Goal: Transaction & Acquisition: Purchase product/service

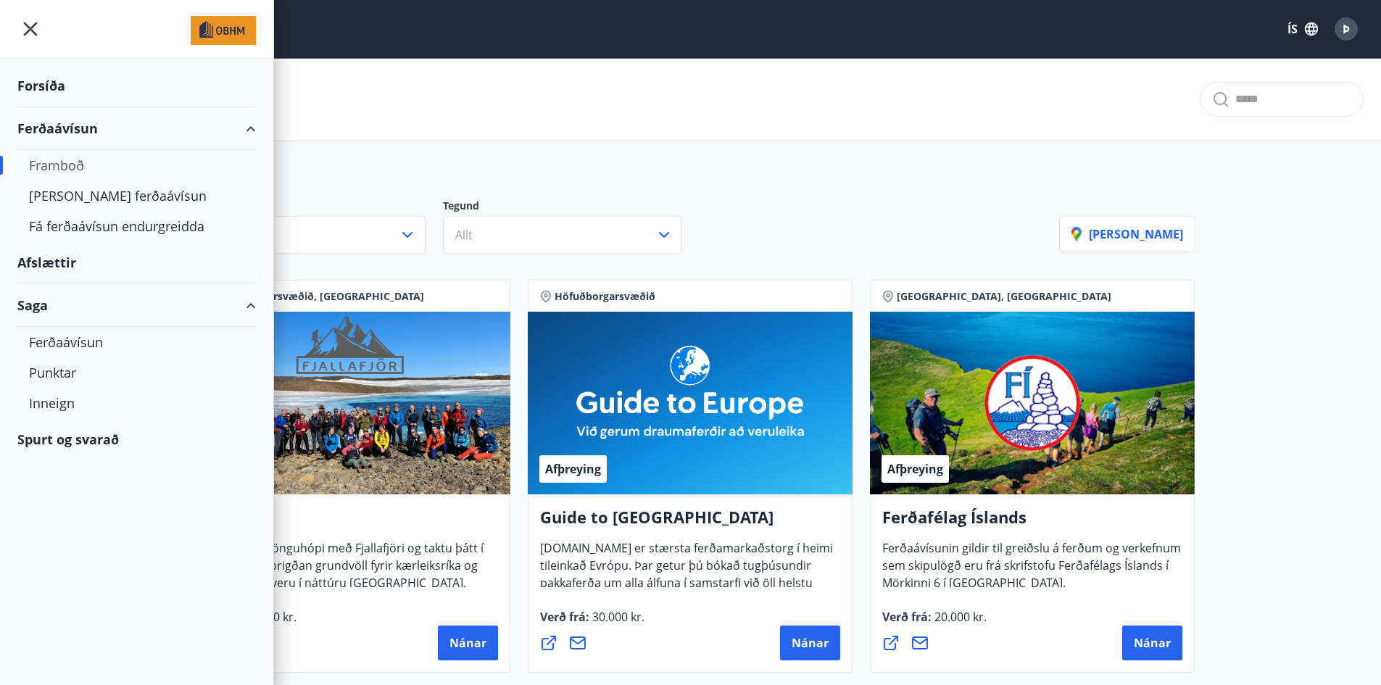
click at [44, 78] on div "Forsíða" at bounding box center [136, 86] width 239 height 43
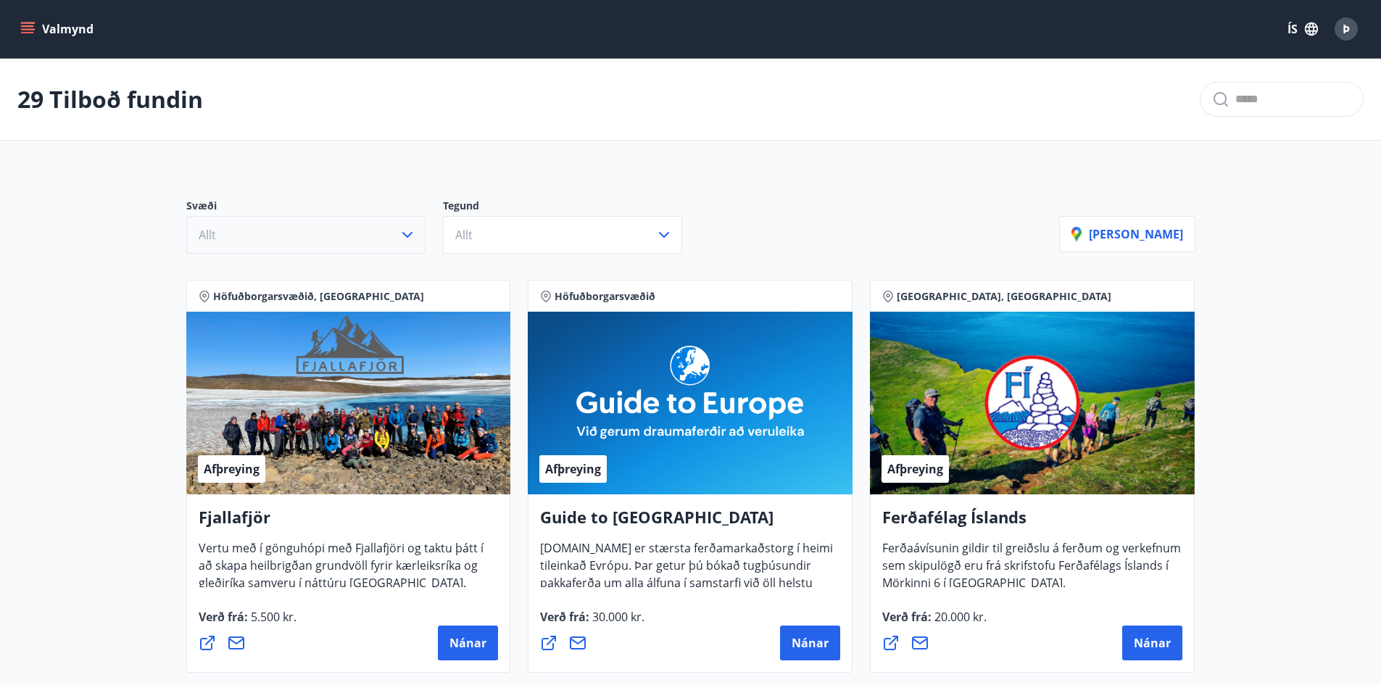
click at [404, 228] on icon "button" at bounding box center [407, 234] width 17 height 17
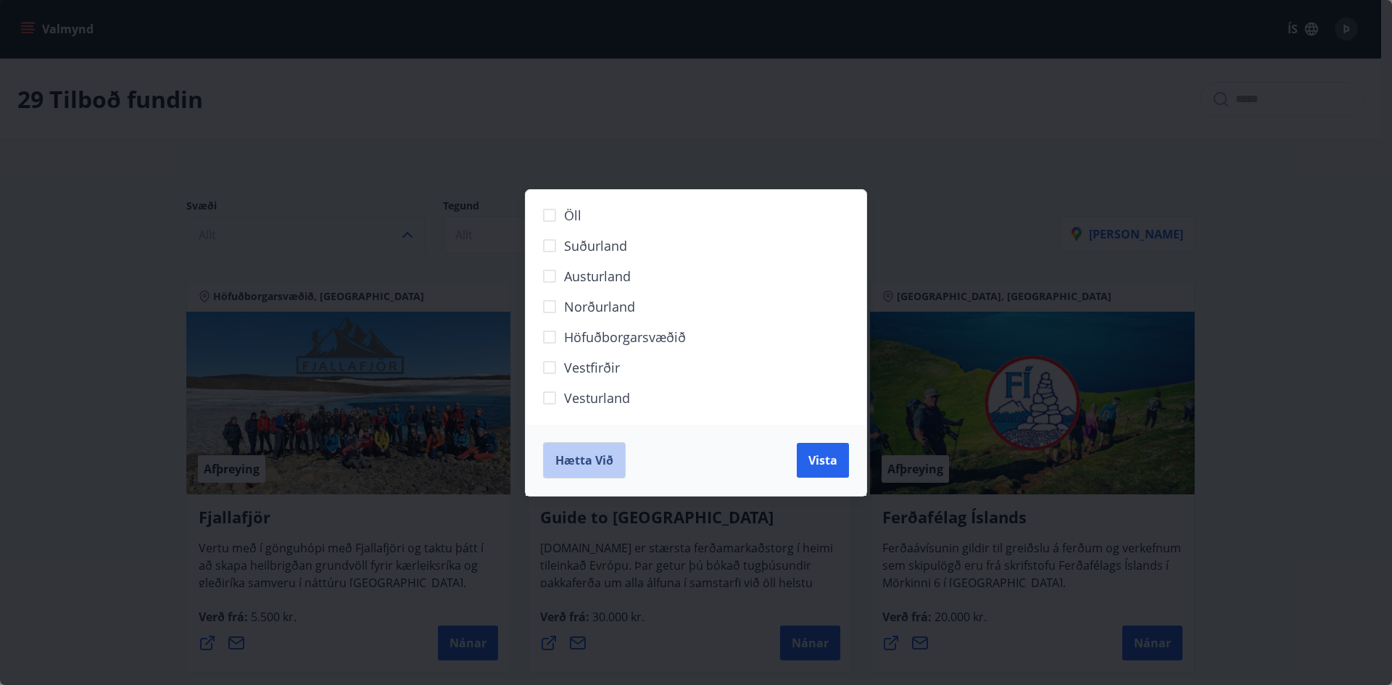
click at [566, 456] on span "Hætta við" at bounding box center [584, 461] width 58 height 16
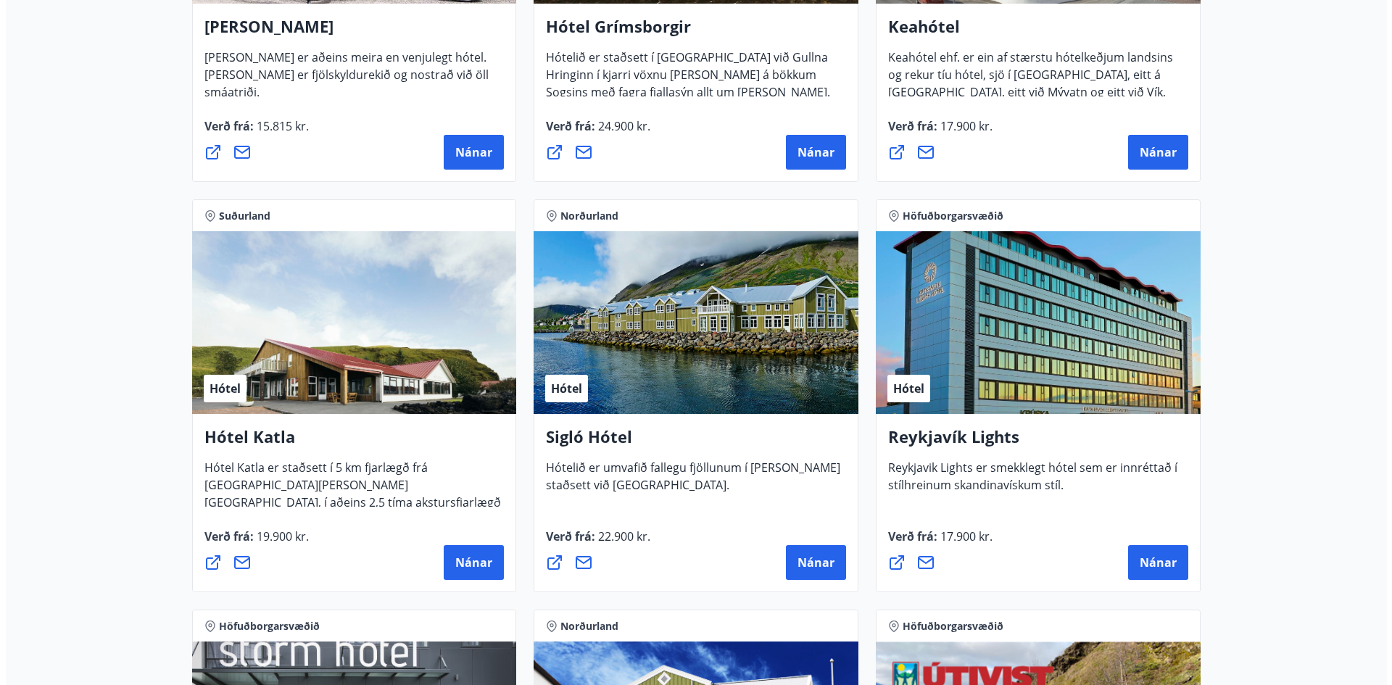
scroll to position [970, 0]
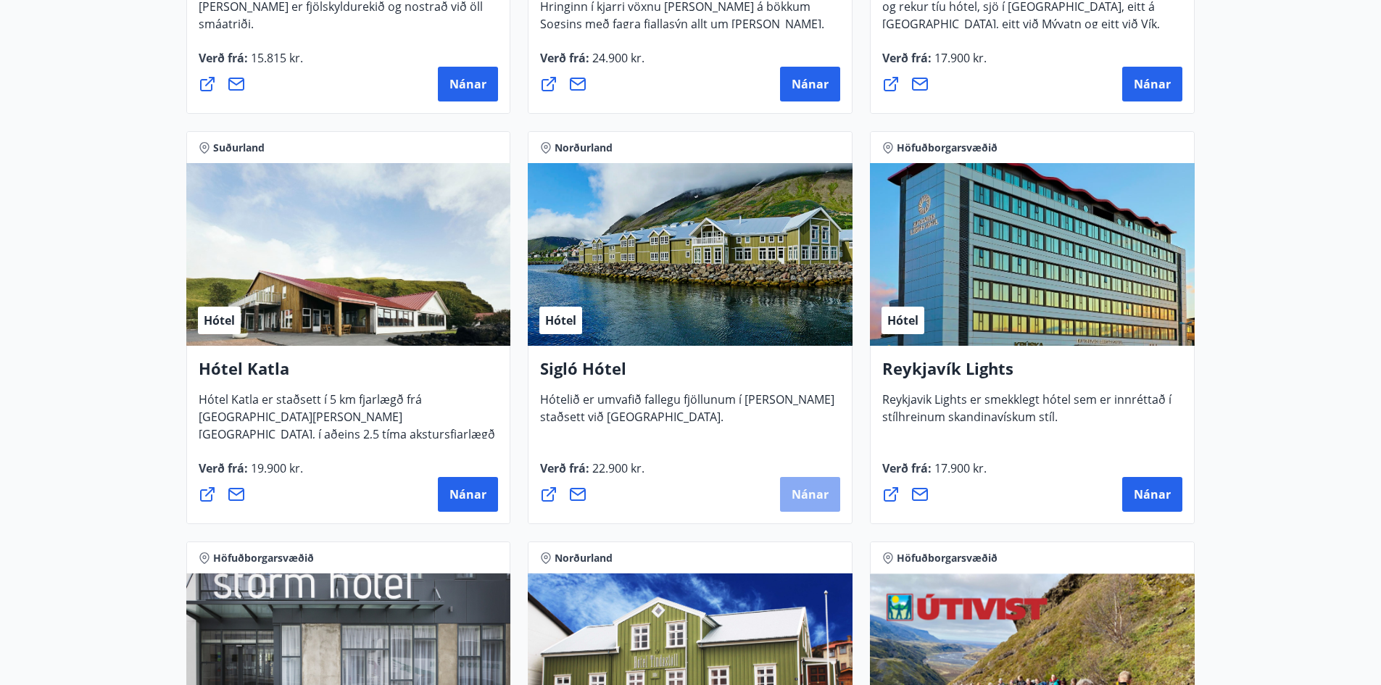
click at [815, 492] on span "Nánar" at bounding box center [810, 495] width 37 height 16
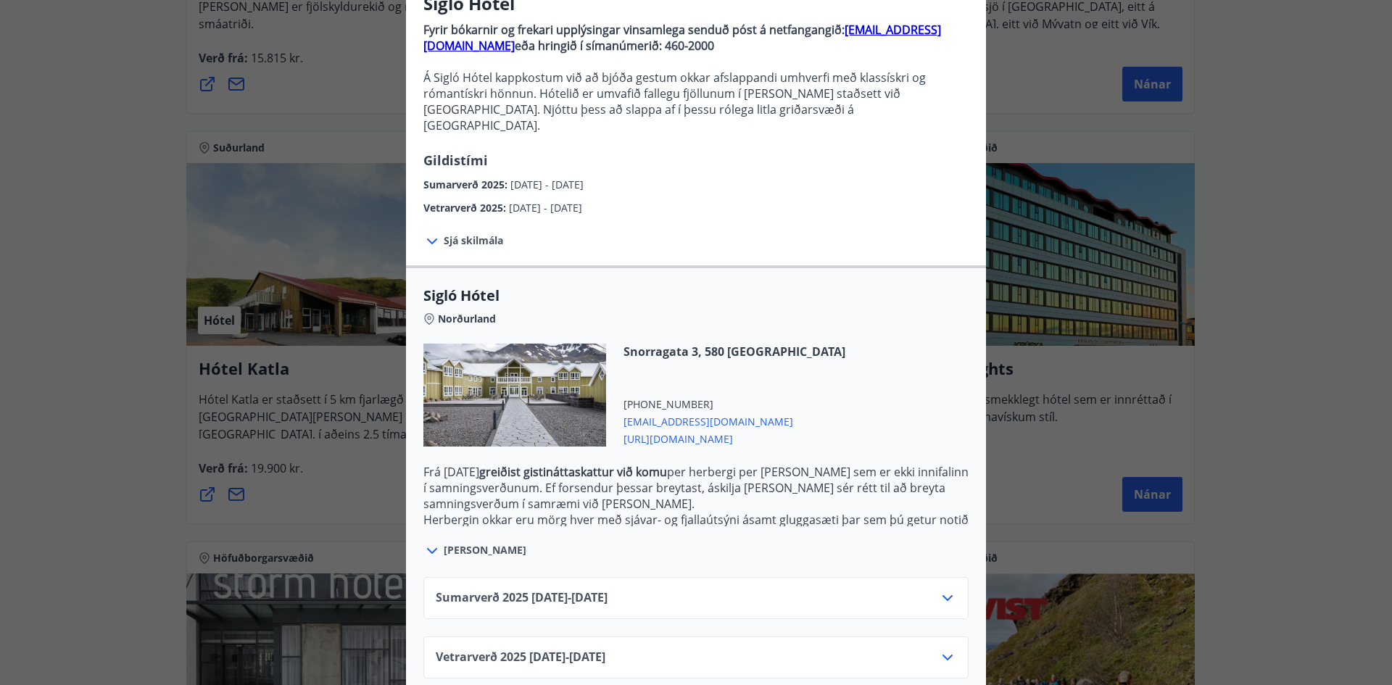
scroll to position [142, 0]
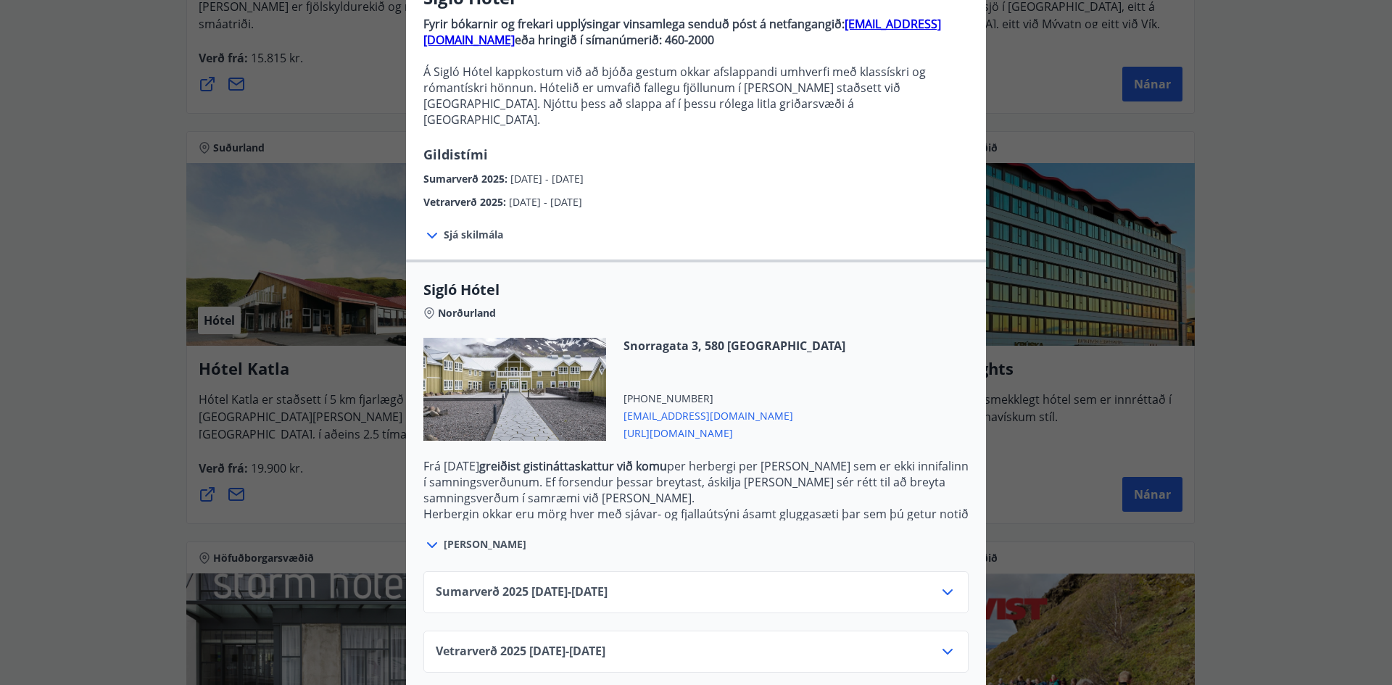
click at [949, 643] on icon at bounding box center [947, 651] width 17 height 17
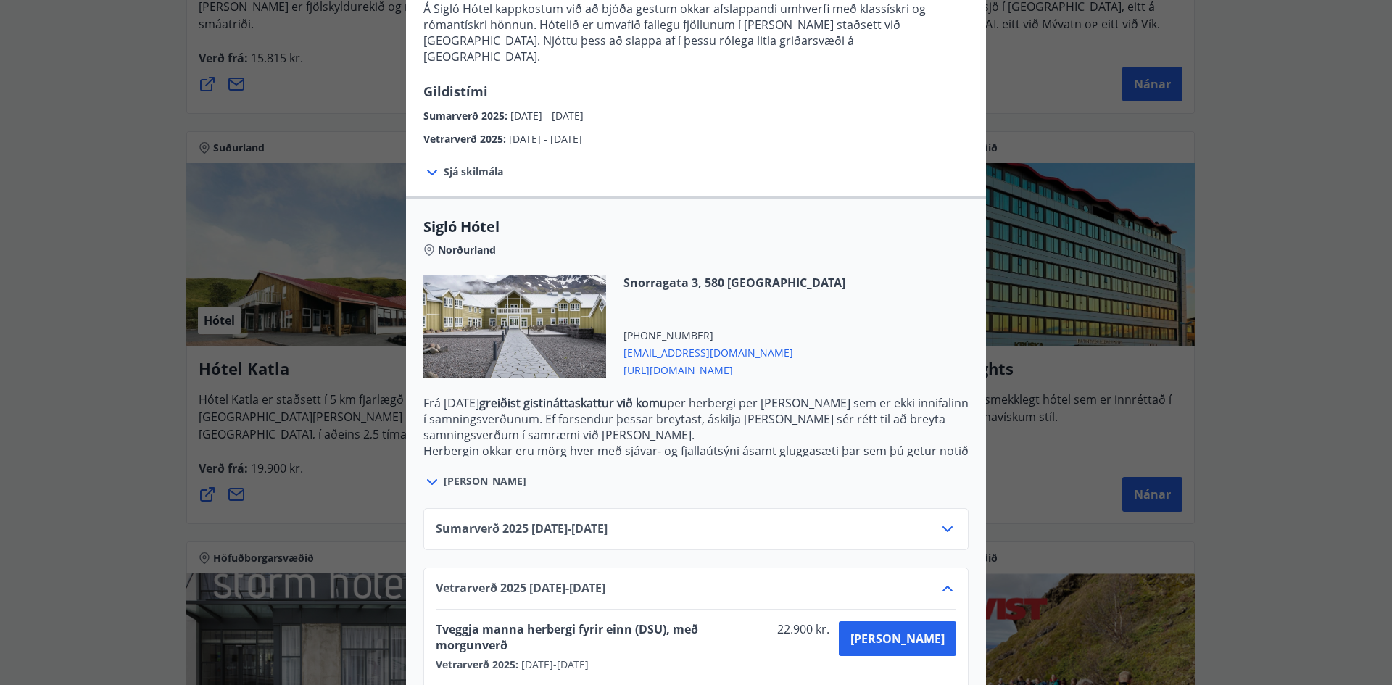
scroll to position [260, 0]
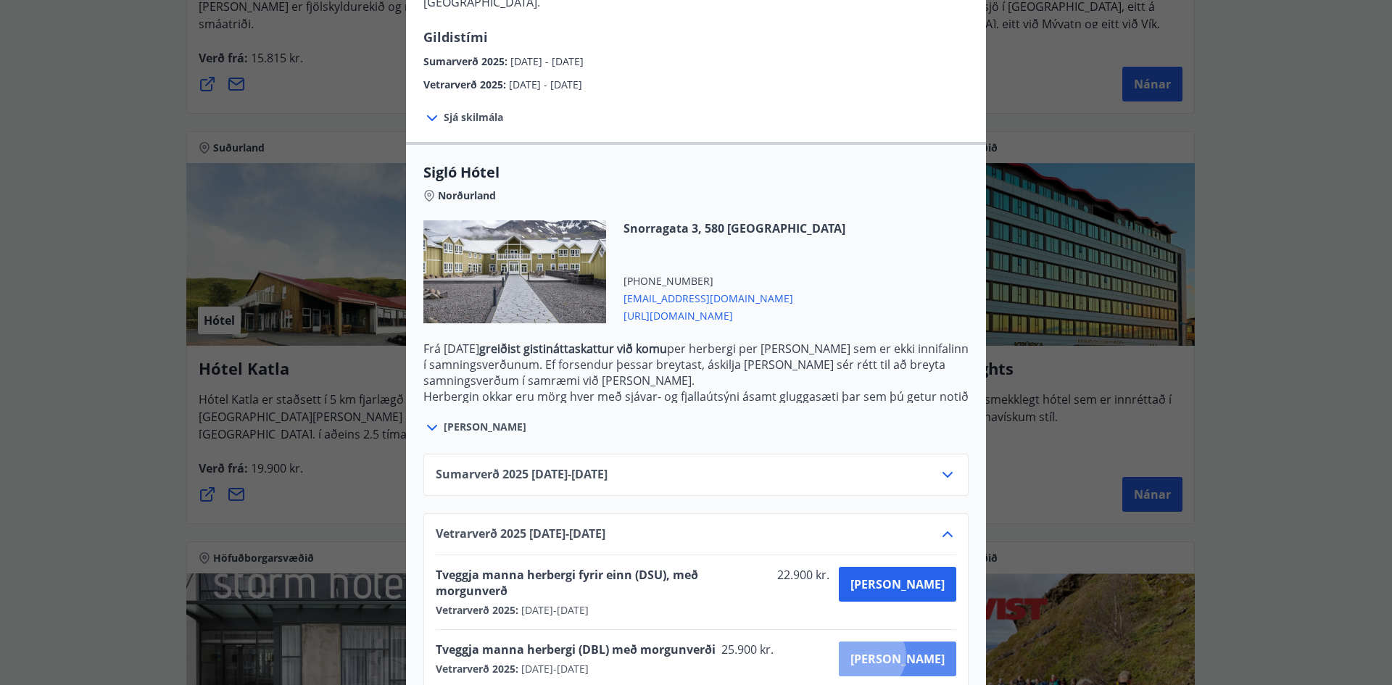
click at [920, 651] on span "[PERSON_NAME]" at bounding box center [898, 659] width 94 height 16
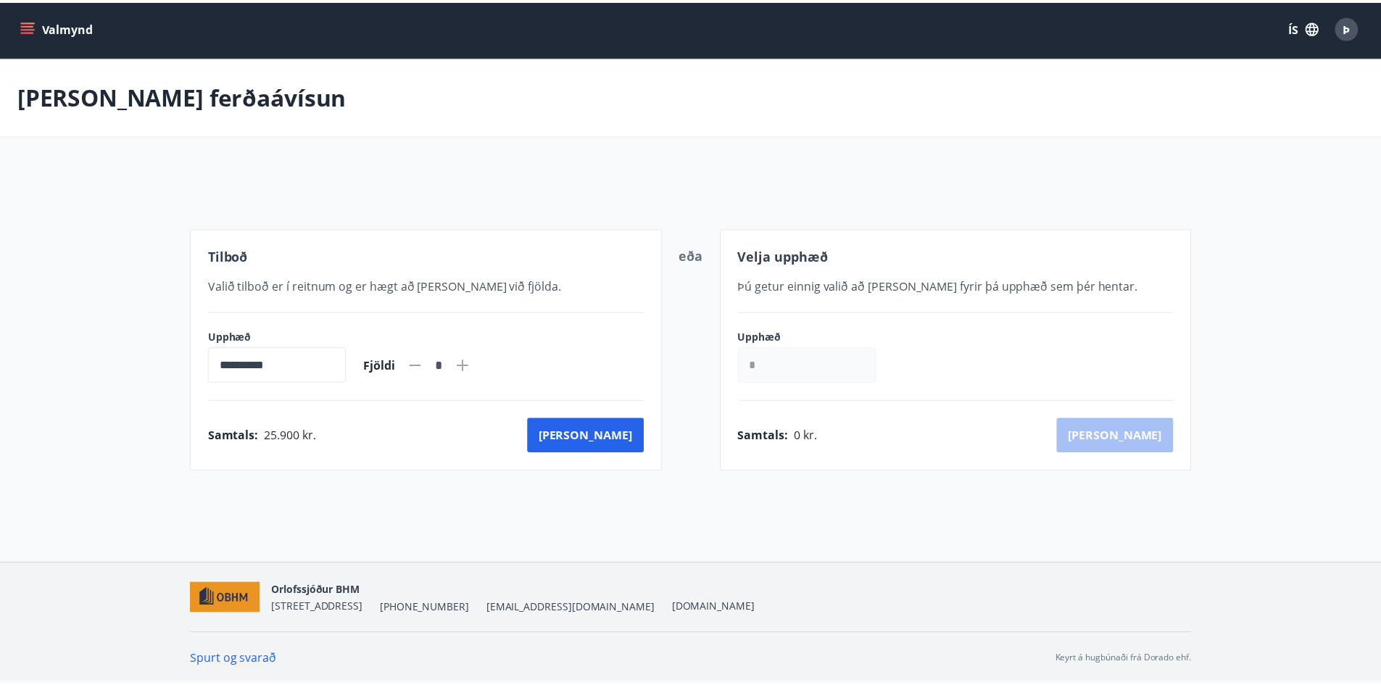
scroll to position [2, 0]
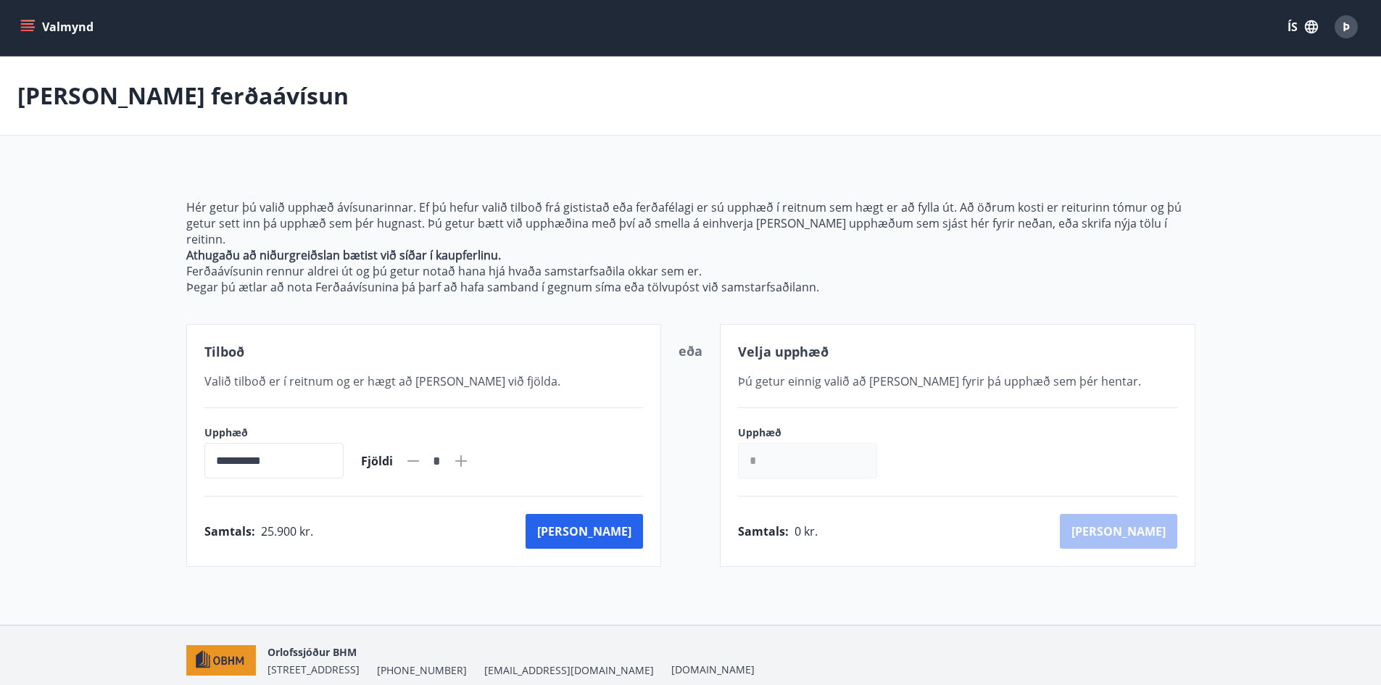
click at [467, 455] on icon at bounding box center [461, 461] width 12 height 12
type input "*"
click at [625, 518] on button "[PERSON_NAME]" at bounding box center [584, 531] width 117 height 35
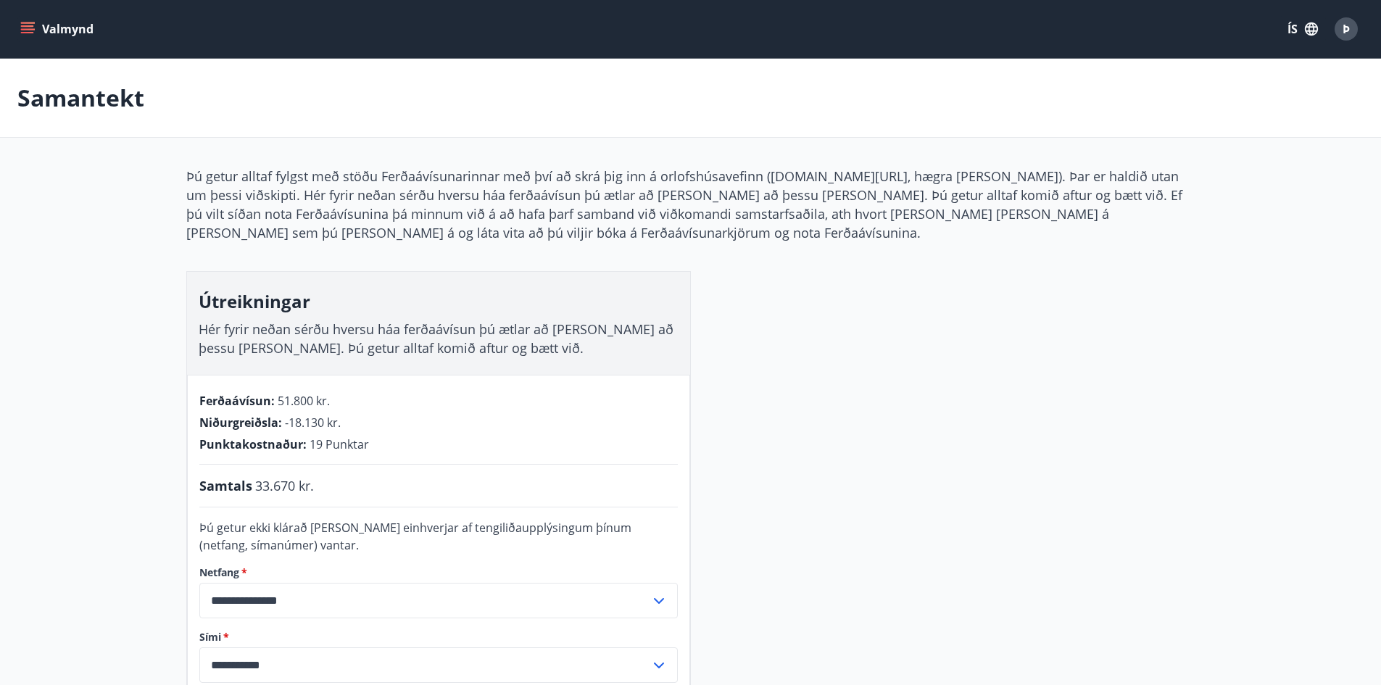
click at [49, 26] on button "Valmynd" at bounding box center [58, 29] width 82 height 26
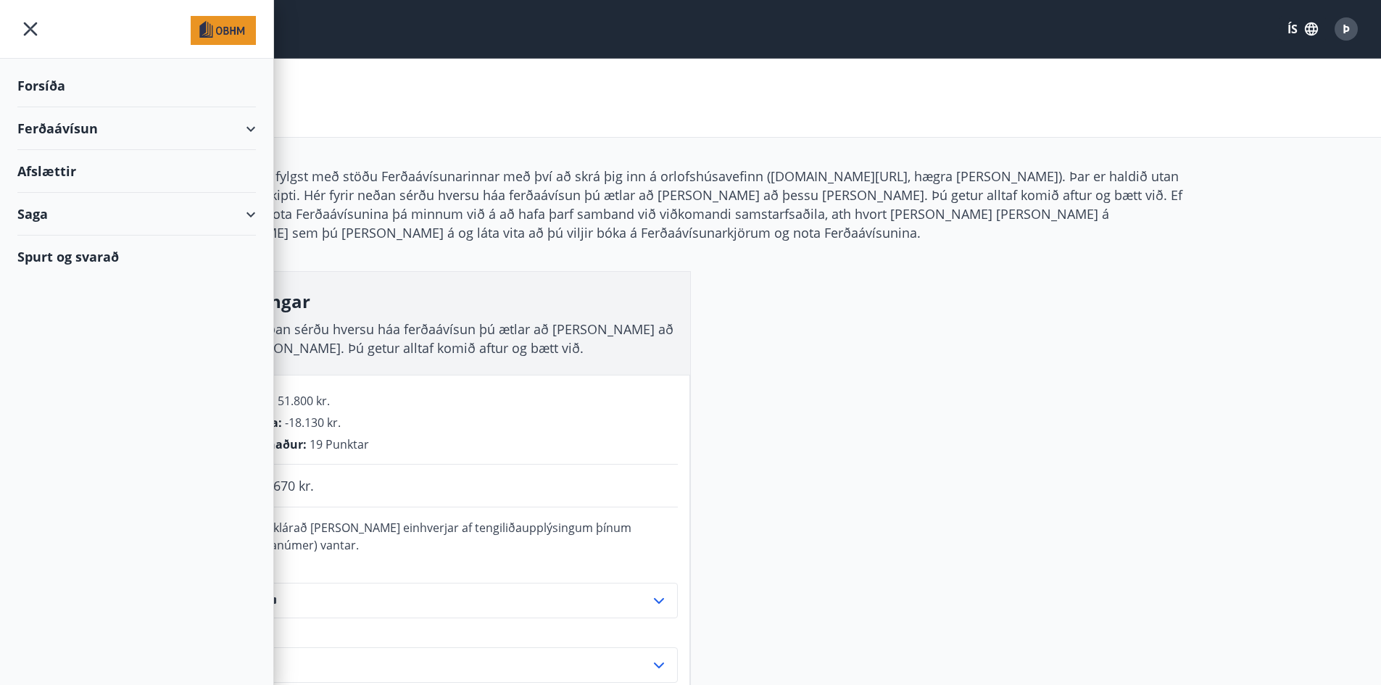
click at [43, 88] on div "Forsíða" at bounding box center [136, 86] width 239 height 43
